Goal: Use online tool/utility: Utilize a website feature to perform a specific function

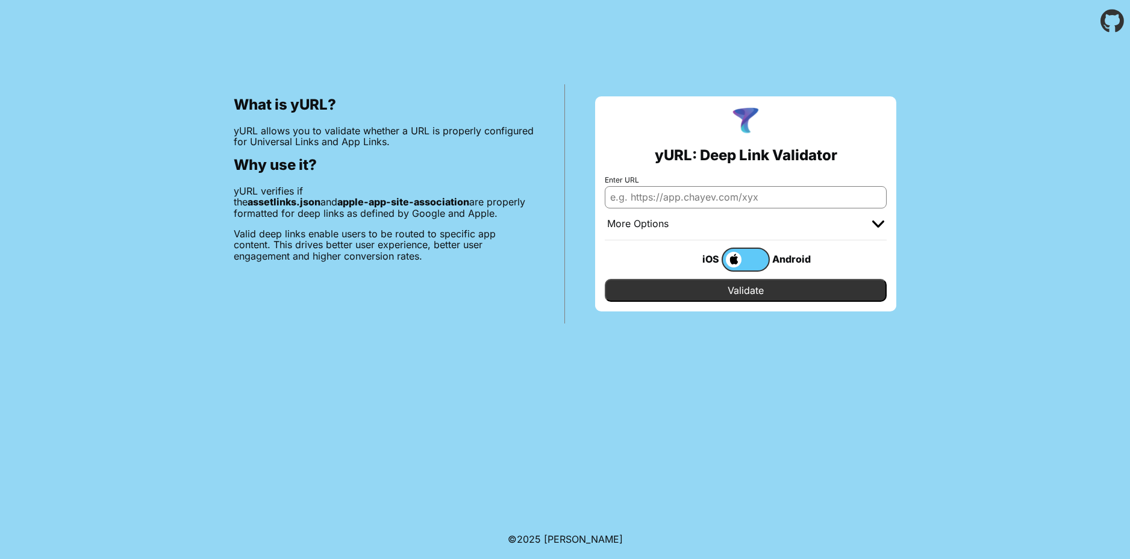
paste input "[URL][DOMAIN_NAME]"
click at [733, 196] on input "[URL][DOMAIN_NAME]" at bounding box center [746, 197] width 282 height 22
type input "[URL][DOMAIN_NAME]"
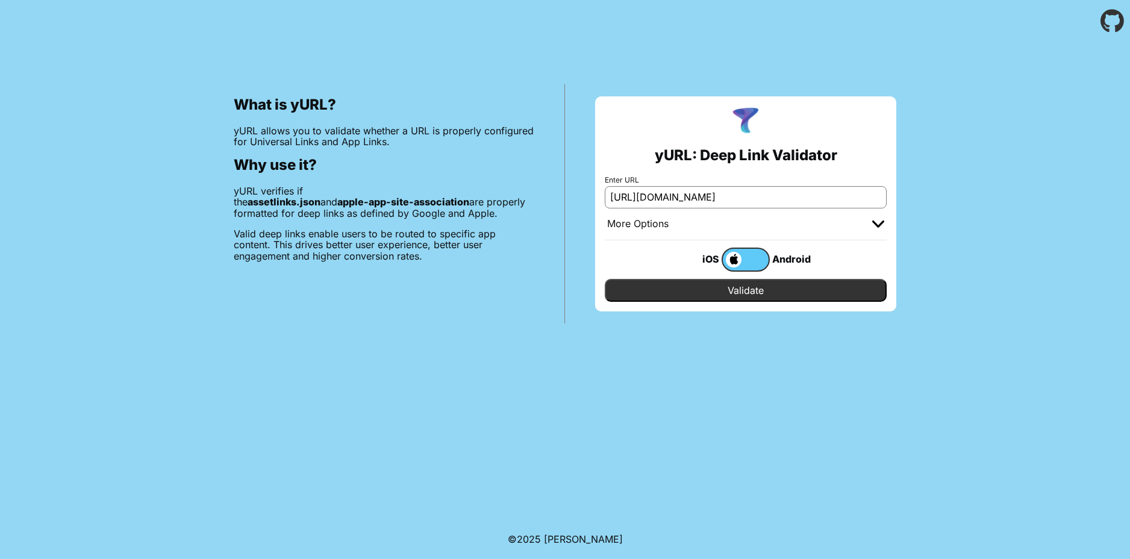
click at [739, 288] on input "Validate" at bounding box center [746, 290] width 282 height 23
click at [885, 228] on div "More Options" at bounding box center [746, 224] width 282 height 32
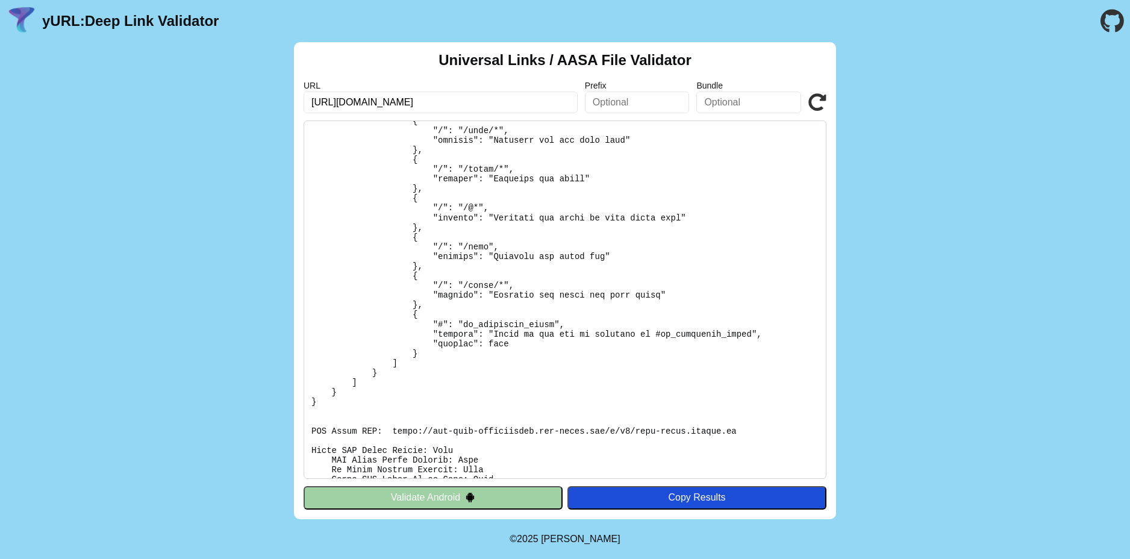
scroll to position [346, 0]
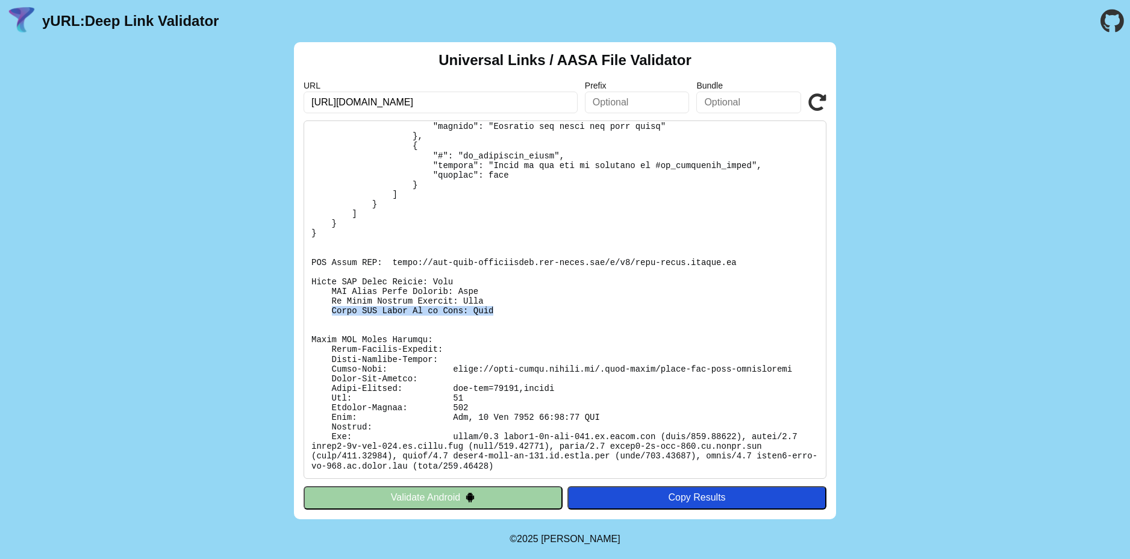
drag, startPoint x: 355, startPoint y: 314, endPoint x: 522, endPoint y: 327, distance: 167.4
click at [521, 316] on pre at bounding box center [565, 300] width 523 height 359
click at [751, 372] on pre at bounding box center [565, 300] width 523 height 359
click at [400, 262] on pre at bounding box center [565, 300] width 523 height 359
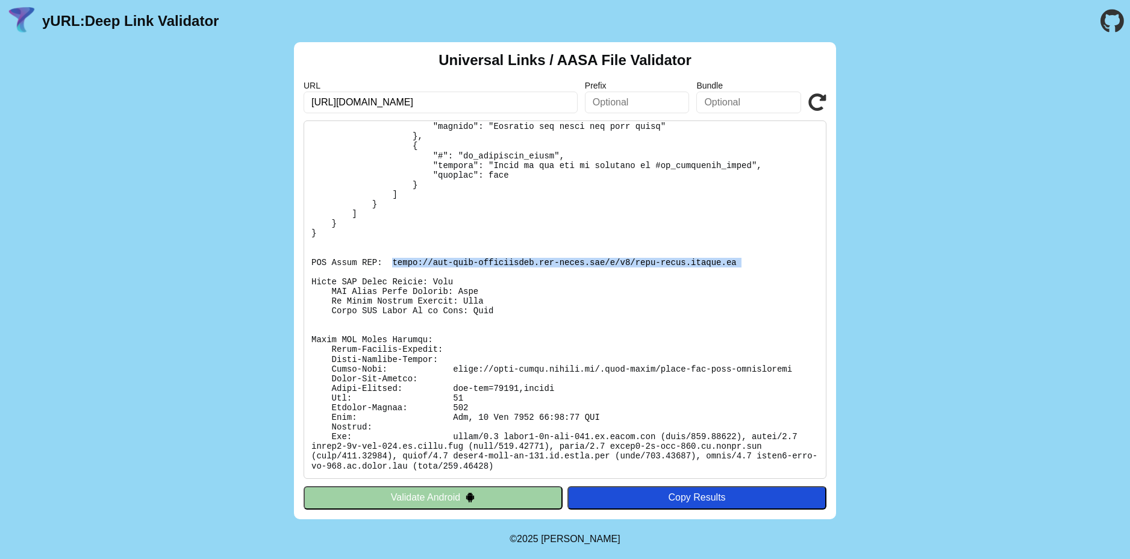
click at [738, 267] on pre at bounding box center [565, 300] width 523 height 359
copy pre "[URL][DOMAIN_NAME][DOMAIN_NAME]"
click at [656, 233] on pre at bounding box center [565, 300] width 523 height 359
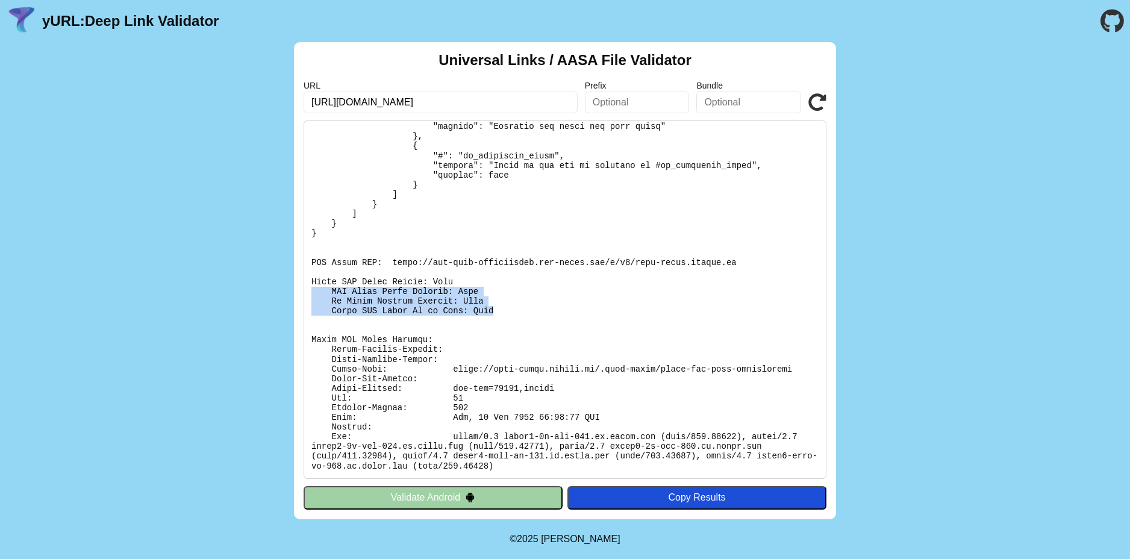
drag, startPoint x: 314, startPoint y: 290, endPoint x: 555, endPoint y: 312, distance: 242.0
click at [502, 315] on pre at bounding box center [565, 300] width 523 height 359
drag, startPoint x: 633, startPoint y: 310, endPoint x: 659, endPoint y: 280, distance: 39.7
click at [633, 310] on pre at bounding box center [565, 300] width 523 height 359
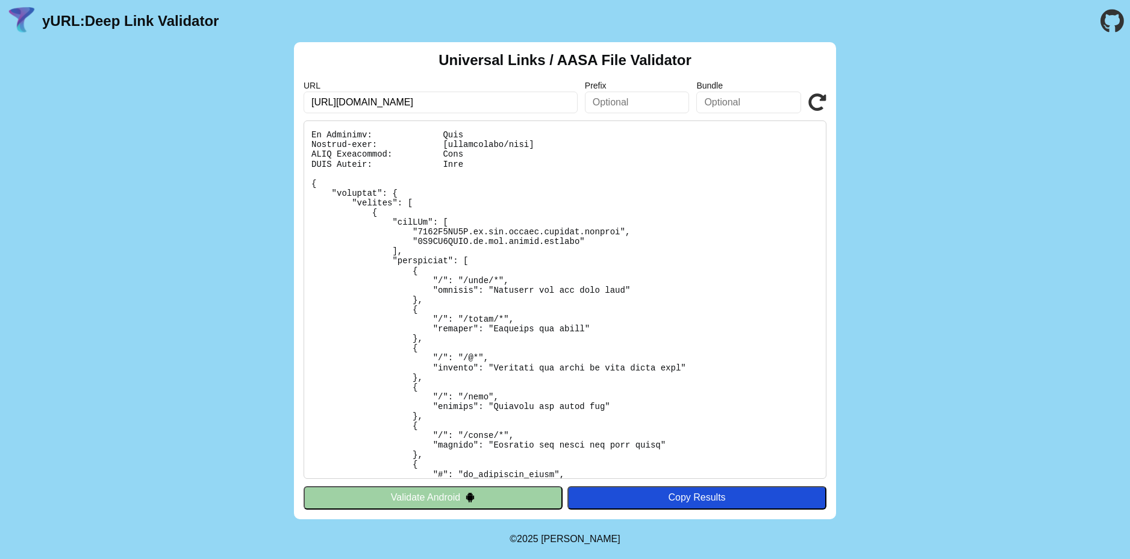
scroll to position [0, 0]
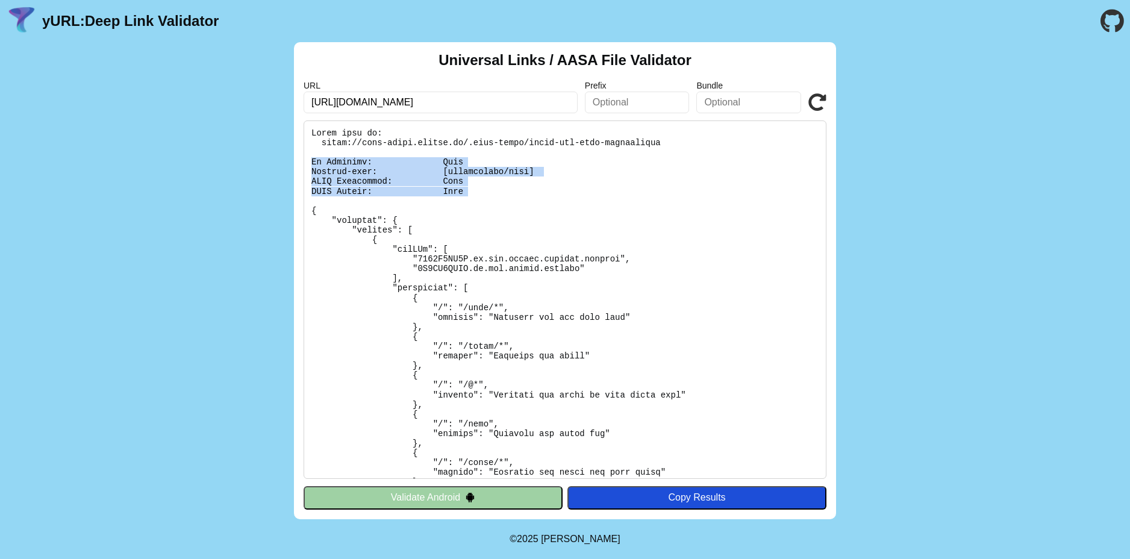
drag, startPoint x: 311, startPoint y: 159, endPoint x: 331, endPoint y: 197, distance: 42.9
click at [319, 203] on pre at bounding box center [565, 300] width 523 height 359
click at [522, 184] on pre at bounding box center [565, 300] width 523 height 359
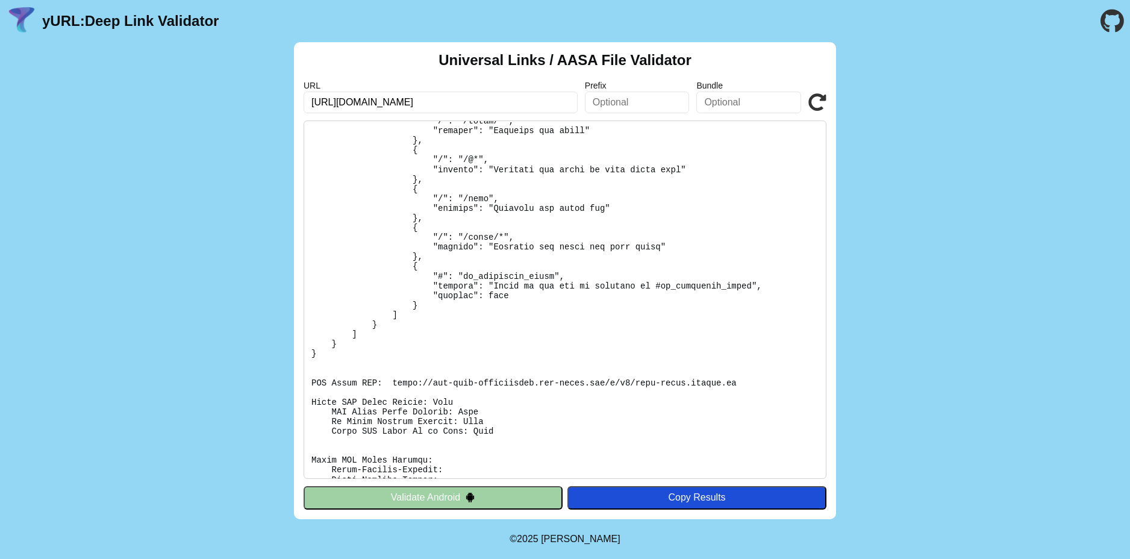
scroll to position [90, 0]
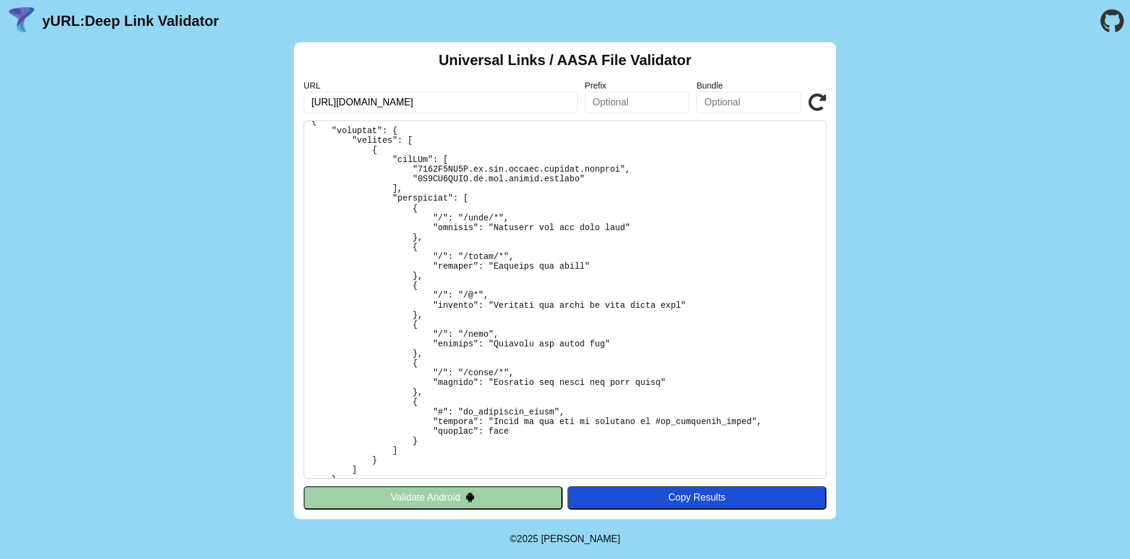
click at [509, 241] on pre at bounding box center [565, 300] width 523 height 359
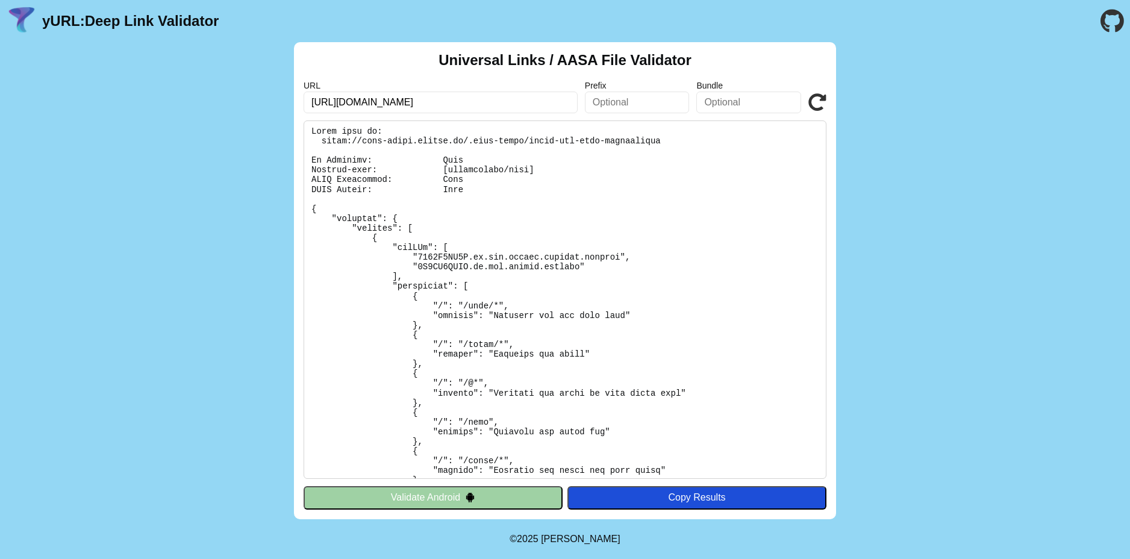
scroll to position [0, 0]
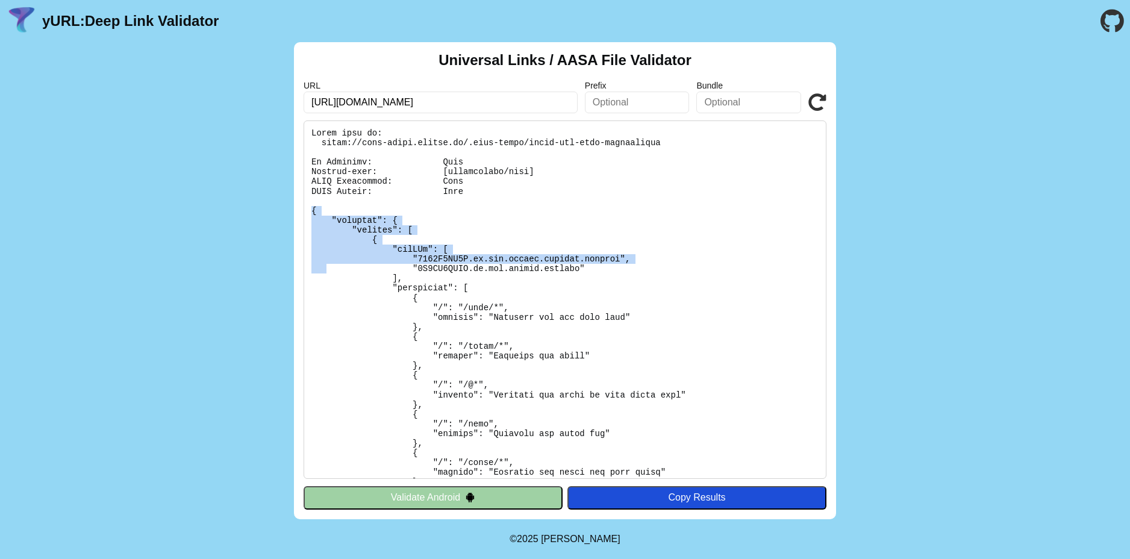
drag, startPoint x: 314, startPoint y: 233, endPoint x: 328, endPoint y: 271, distance: 40.4
click at [327, 269] on pre at bounding box center [565, 300] width 523 height 359
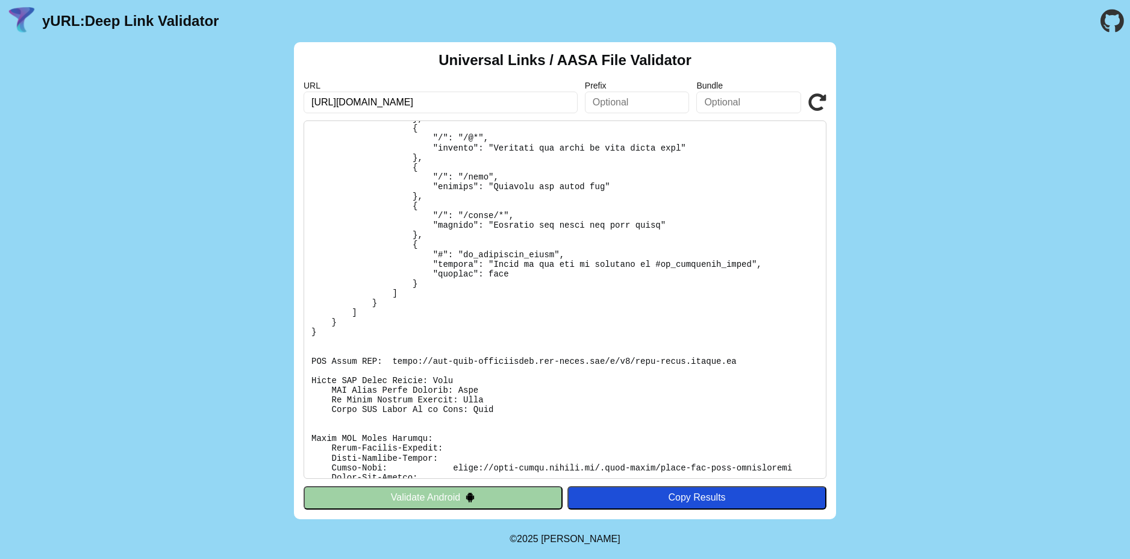
scroll to position [346, 0]
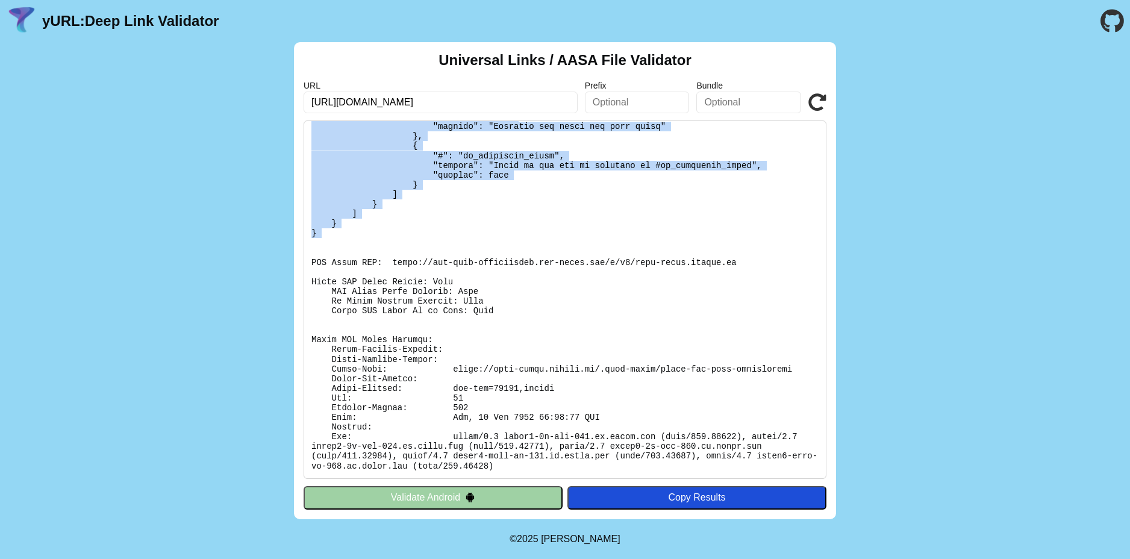
click at [370, 240] on pre at bounding box center [565, 300] width 523 height 359
copy pre "{ "loremips": { "dolorsi": [ { "ameTCo": [ "7974A2EL9S.do.eiu.tempor.incidid.ut…"
click at [518, 201] on pre at bounding box center [565, 300] width 523 height 359
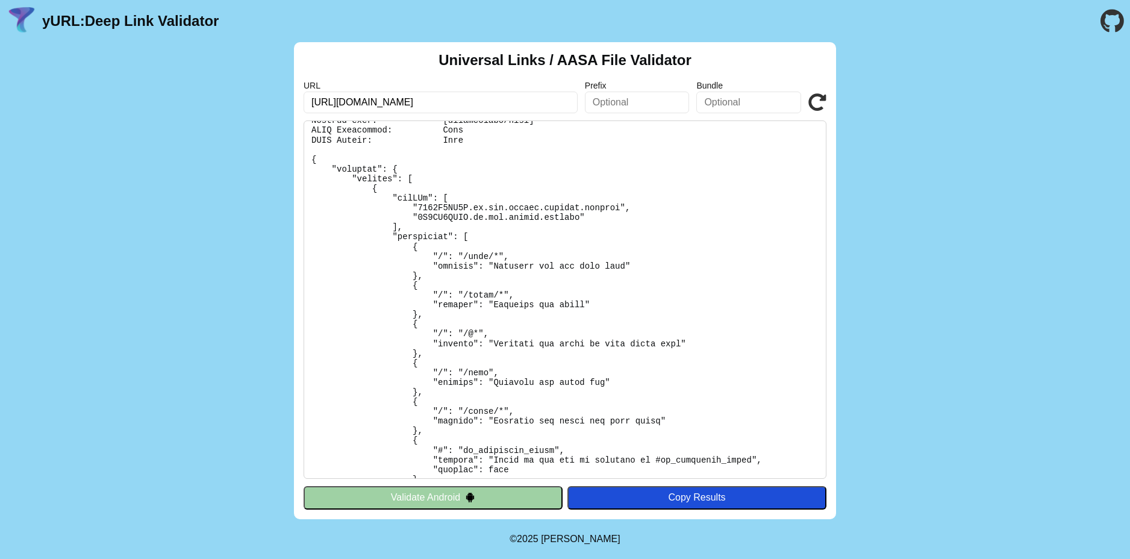
scroll to position [0, 0]
